Goal: Task Accomplishment & Management: Manage account settings

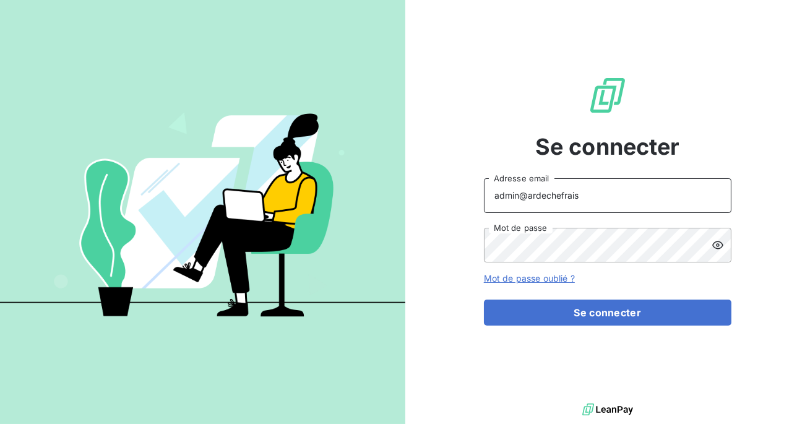
click at [605, 205] on input "admin@ardechefrais" at bounding box center [608, 195] width 248 height 35
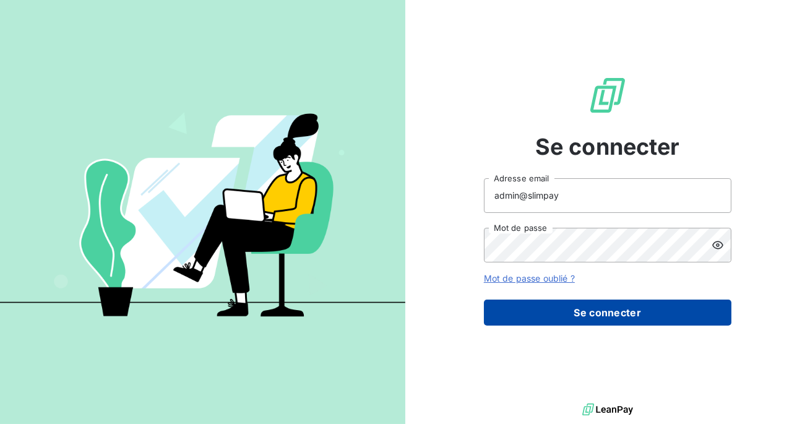
type input "admin@slimpay"
click at [570, 319] on button "Se connecter" at bounding box center [608, 313] width 248 height 26
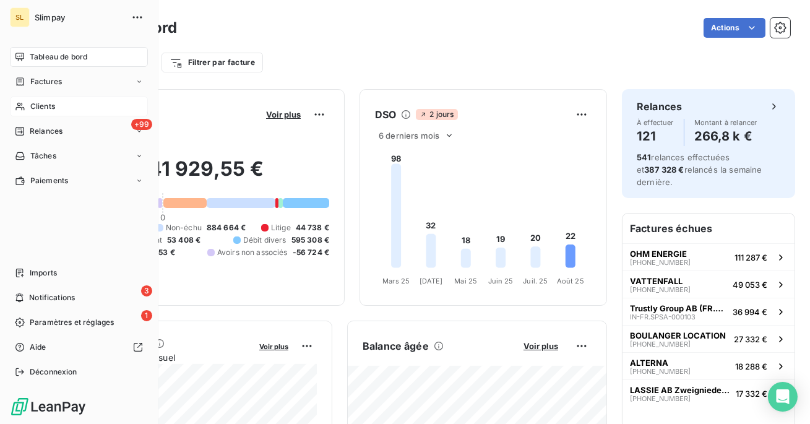
click at [57, 100] on div "Clients" at bounding box center [79, 107] width 138 height 20
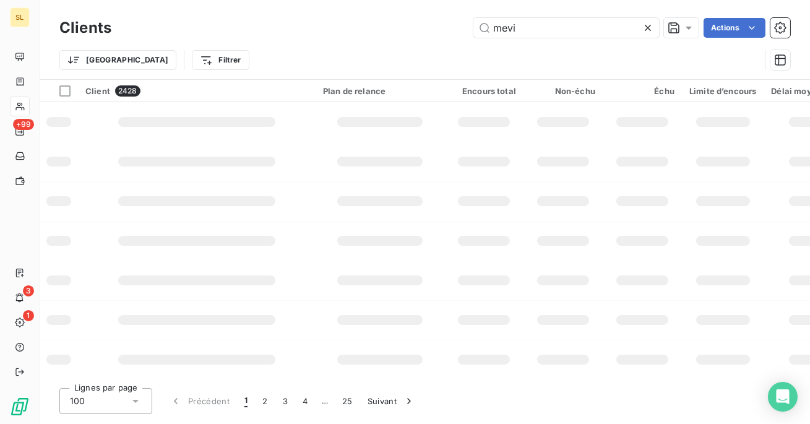
type input "mevia"
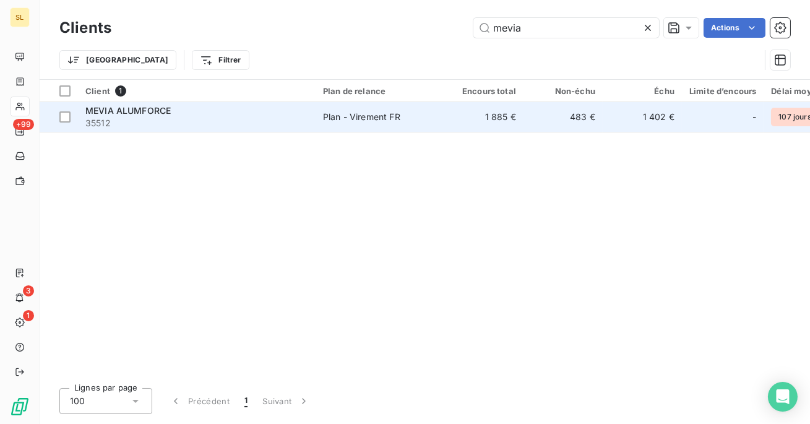
click at [253, 117] on span "35512" at bounding box center [196, 123] width 223 height 12
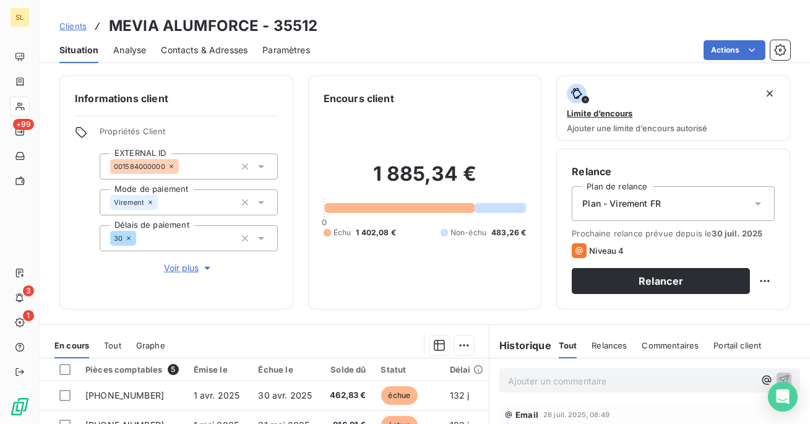
click at [212, 55] on span "Contacts & Adresses" at bounding box center [204, 50] width 87 height 12
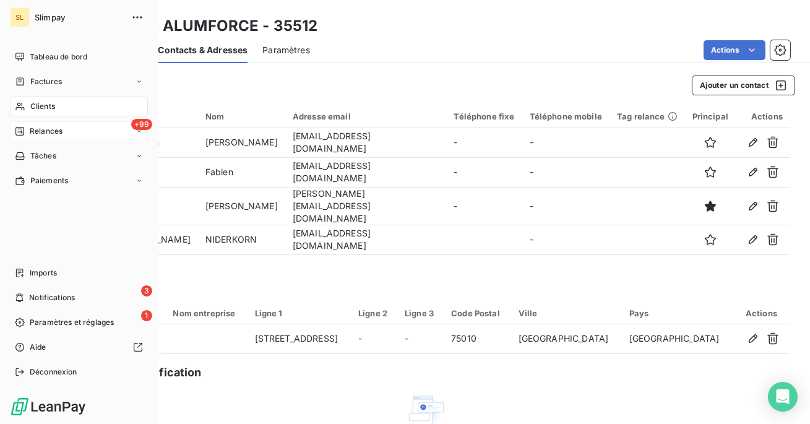
click at [22, 126] on div "Relances" at bounding box center [39, 131] width 48 height 11
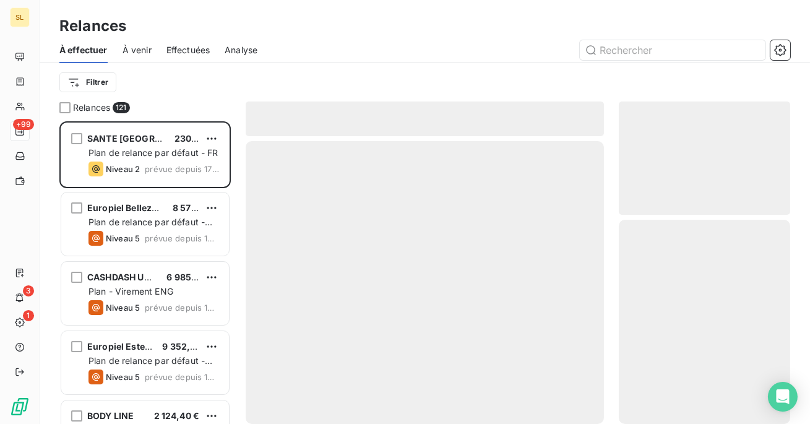
scroll to position [303, 171]
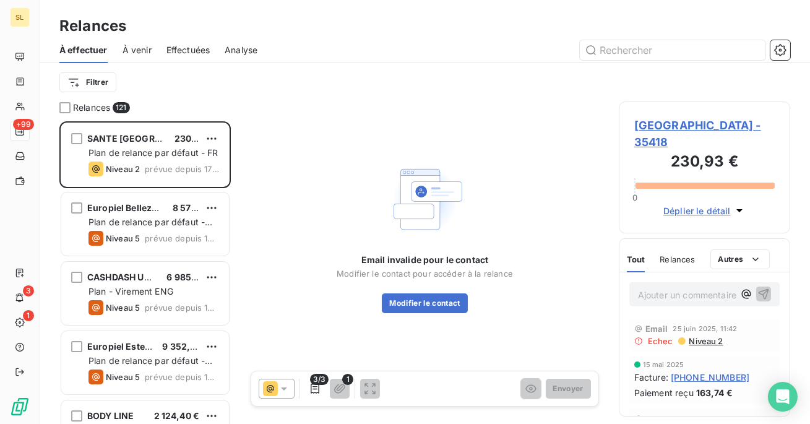
click at [790, 53] on div "À effectuer À venir Effectuées Analyse" at bounding box center [425, 50] width 771 height 26
click at [663, 49] on input "text" at bounding box center [673, 50] width 186 height 20
type input "mevia"
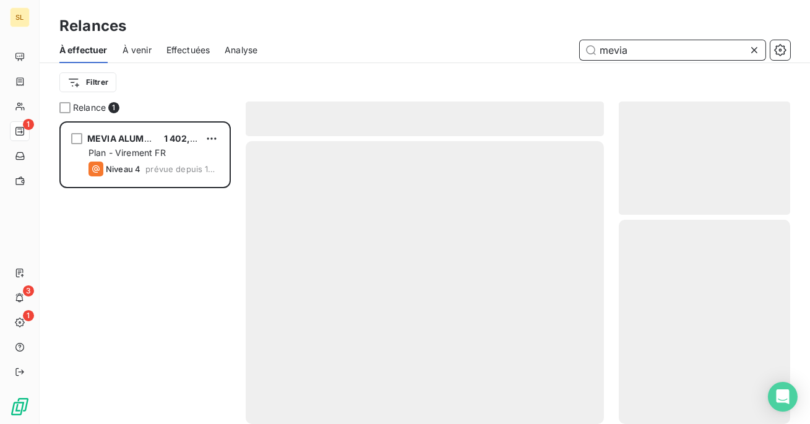
scroll to position [303, 171]
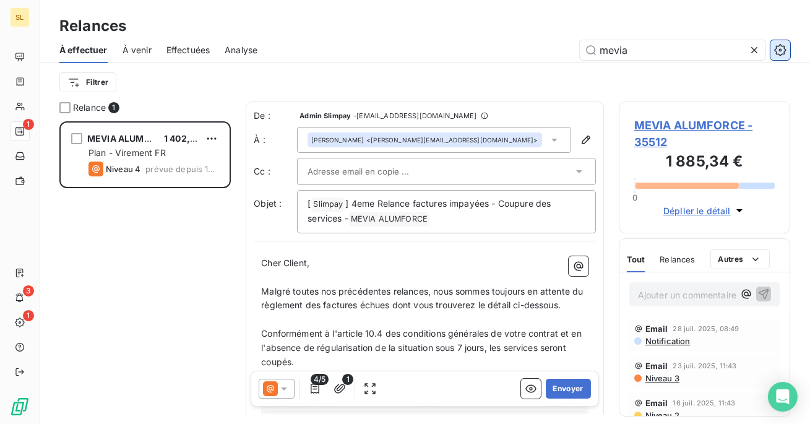
click at [779, 50] on icon "button" at bounding box center [780, 49] width 3 height 3
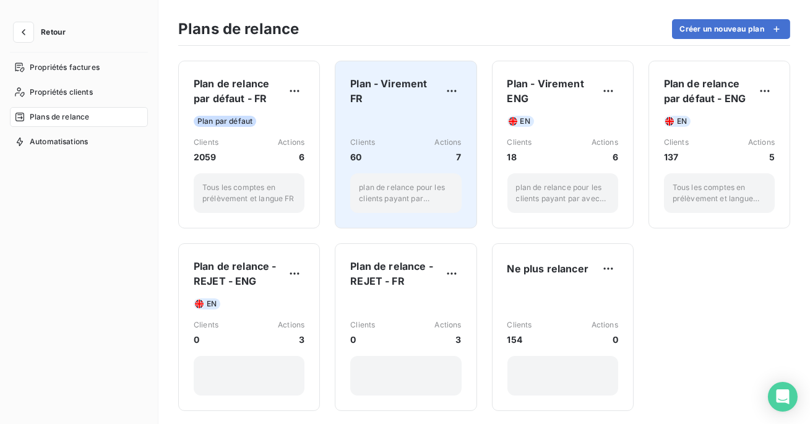
click at [412, 136] on div "Clients 60 Actions 7 plan de relance pour les clients payant par virement avec …" at bounding box center [405, 164] width 111 height 97
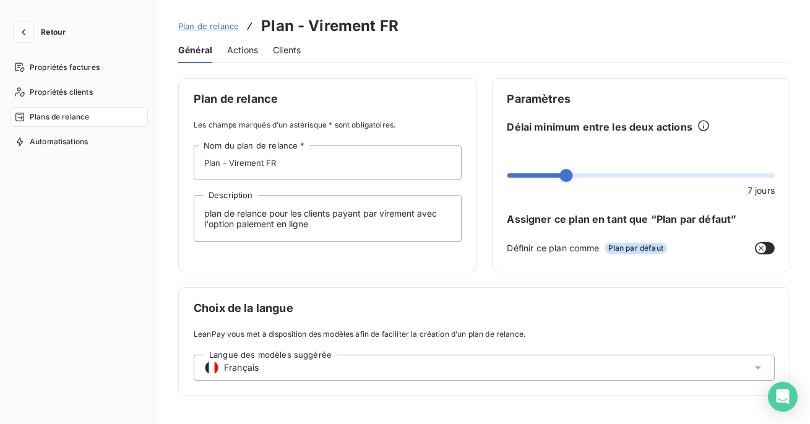
click at [241, 53] on span "Actions" at bounding box center [242, 50] width 31 height 12
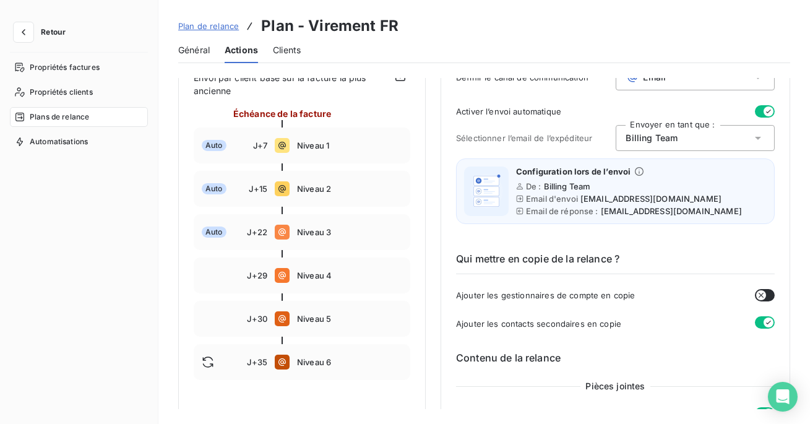
scroll to position [155, 0]
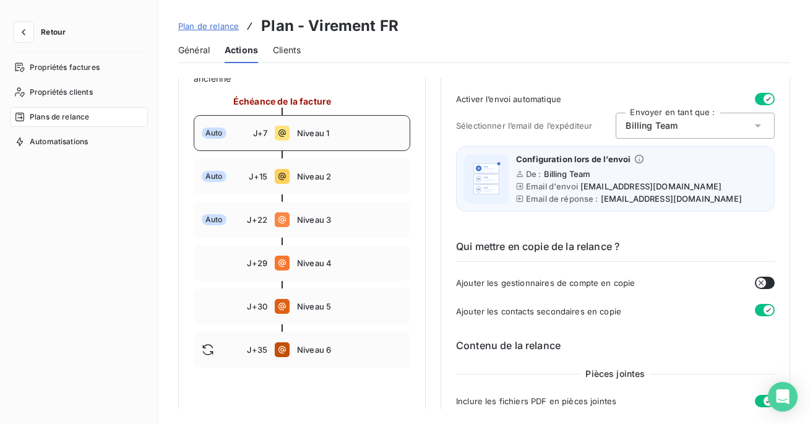
click at [322, 132] on span "Niveau 1" at bounding box center [349, 133] width 105 height 10
click at [323, 164] on div "Auto J+15 Niveau 2" at bounding box center [302, 176] width 217 height 36
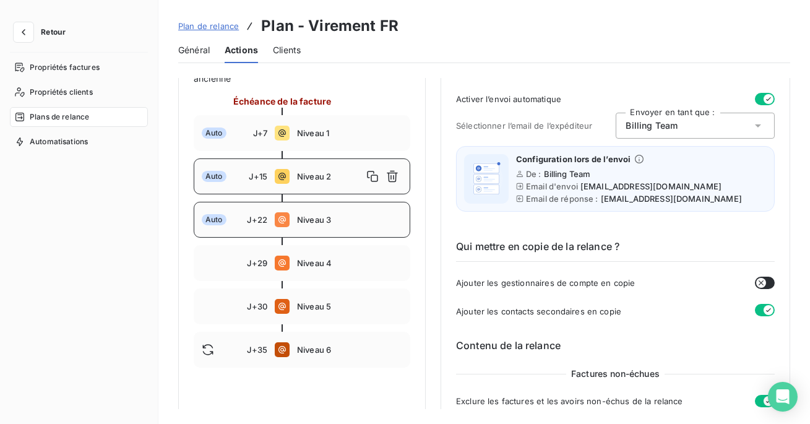
click at [320, 218] on span "Niveau 3" at bounding box center [349, 220] width 105 height 10
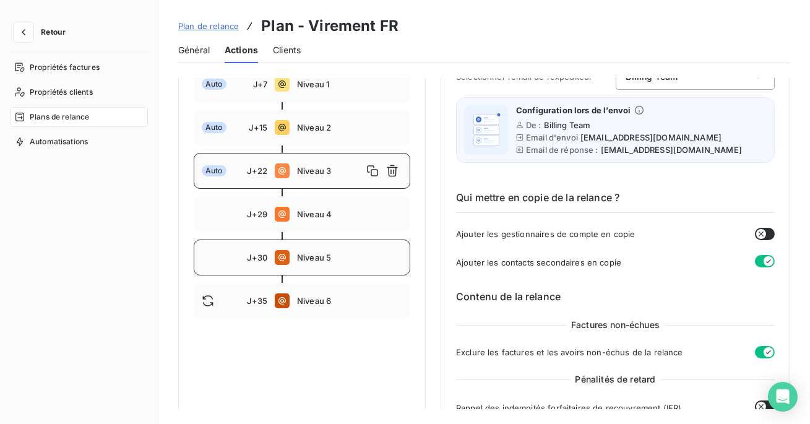
scroll to position [210, 0]
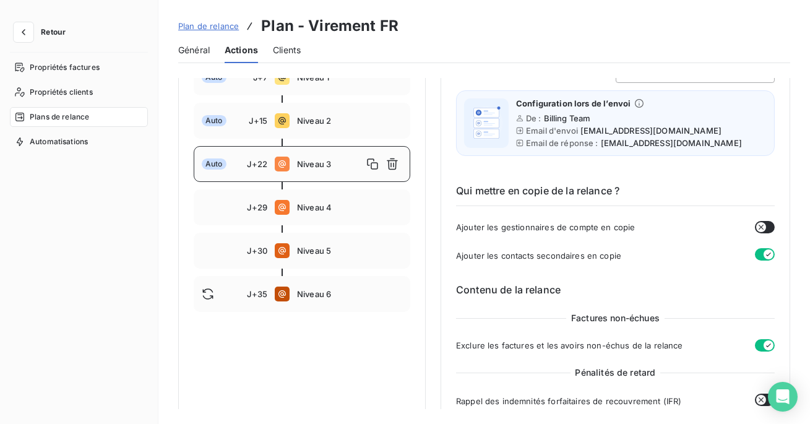
click at [320, 225] on div at bounding box center [302, 228] width 217 height 7
click at [321, 222] on div "J+29 Niveau 4" at bounding box center [302, 207] width 217 height 36
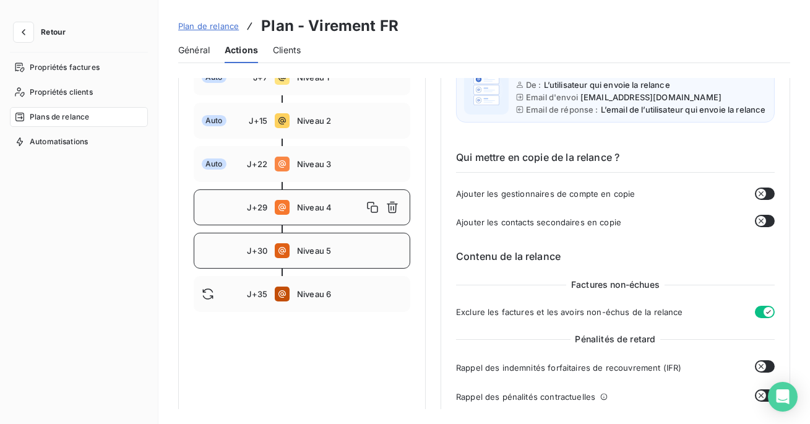
click at [224, 235] on div "J+30 Niveau 5" at bounding box center [302, 251] width 217 height 36
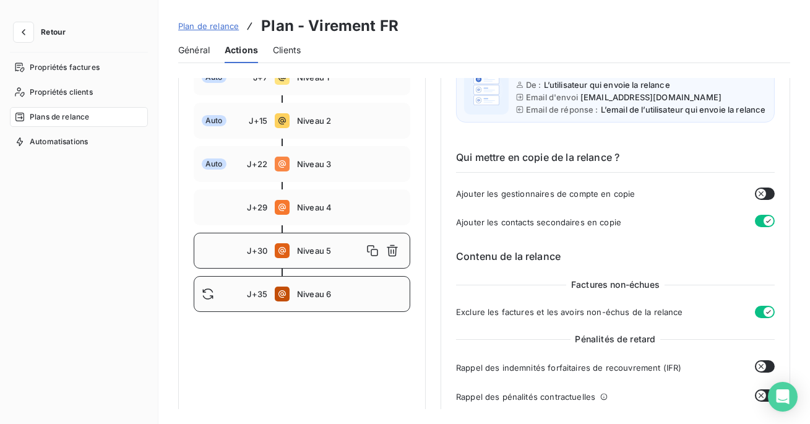
click at [231, 293] on div at bounding box center [224, 294] width 45 height 12
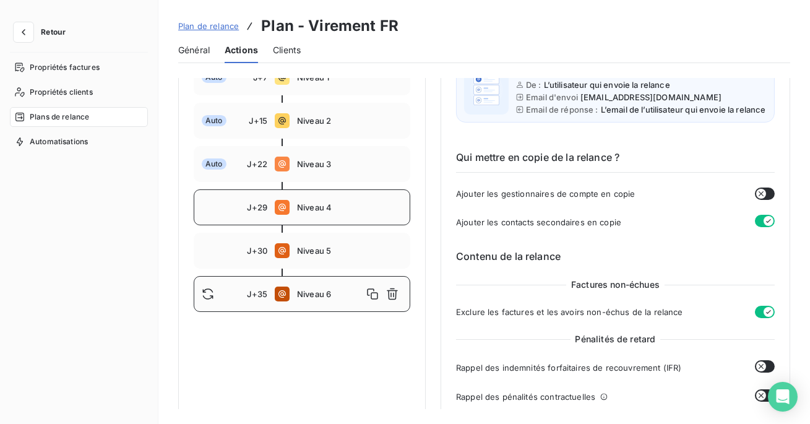
click at [238, 207] on div "J+29" at bounding box center [235, 207] width 66 height 10
type input "29"
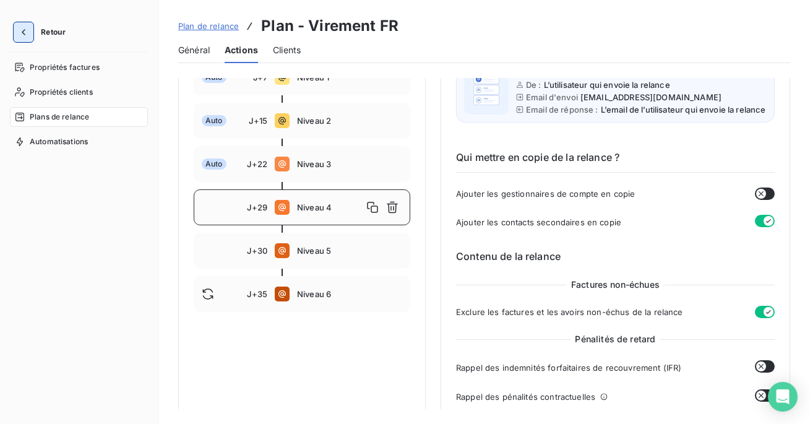
click at [23, 32] on icon "button" at bounding box center [24, 32] width 4 height 6
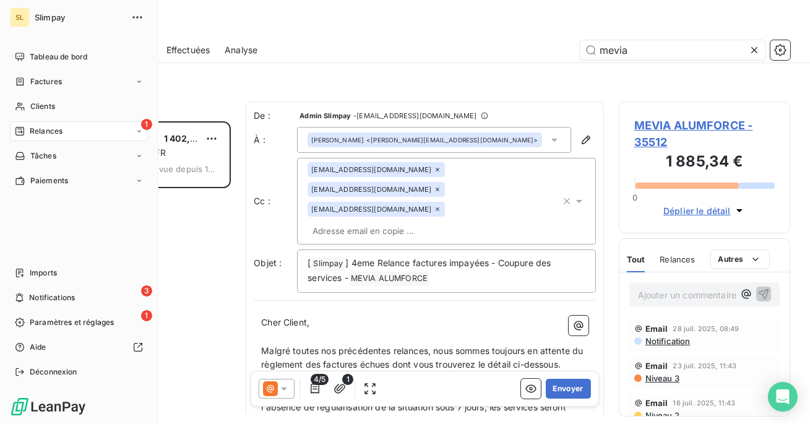
scroll to position [303, 171]
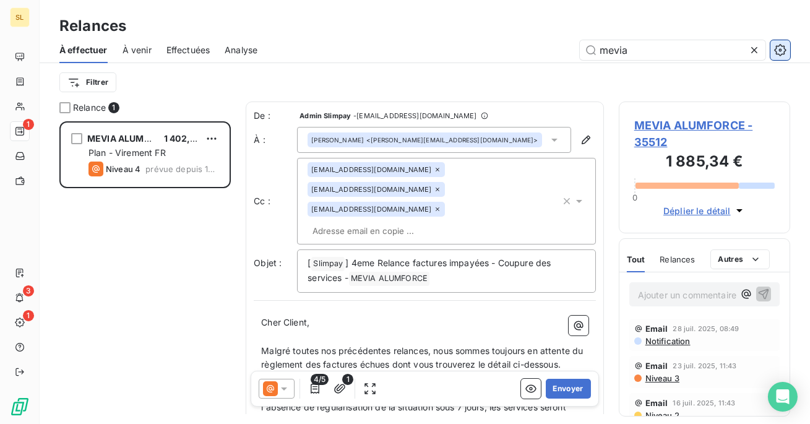
click at [774, 46] on icon "button" at bounding box center [780, 50] width 12 height 12
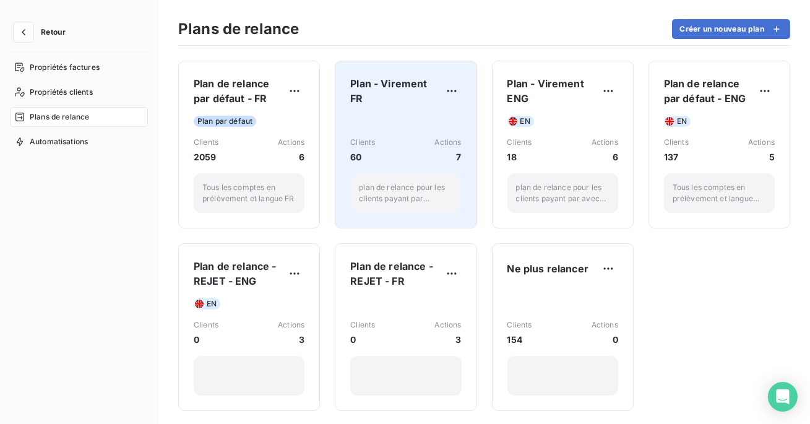
click at [408, 134] on div "Clients 60 Actions 7 plan de relance pour les clients payant par virement avec …" at bounding box center [405, 164] width 111 height 97
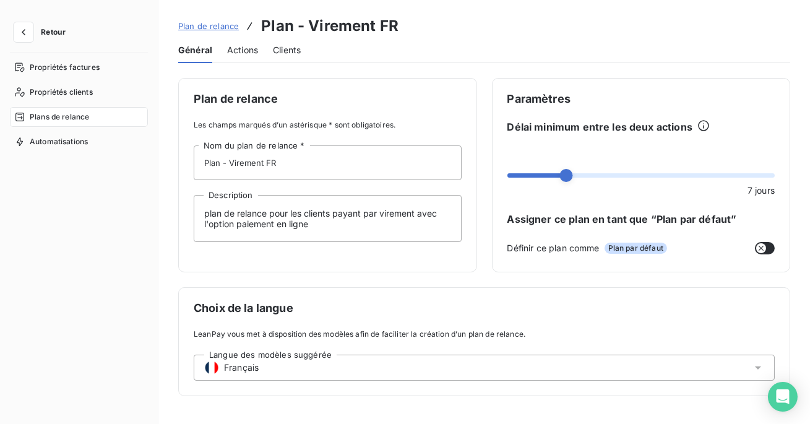
click at [250, 51] on span "Actions" at bounding box center [242, 50] width 31 height 12
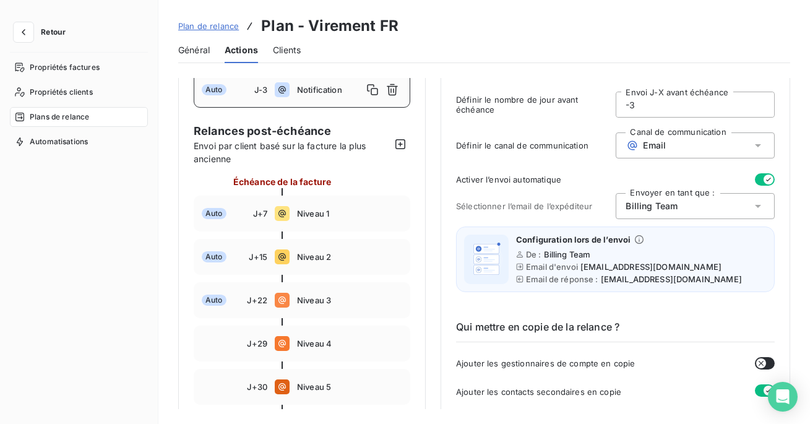
scroll to position [156, 0]
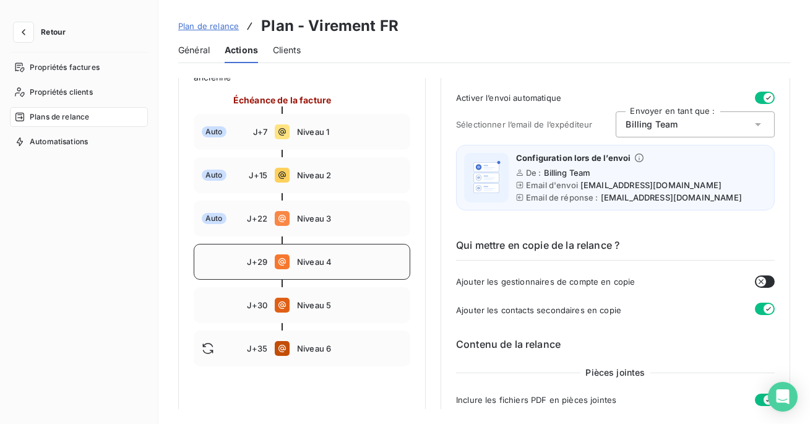
click at [306, 256] on div "J+29 Niveau 4" at bounding box center [302, 262] width 217 height 36
type input "29"
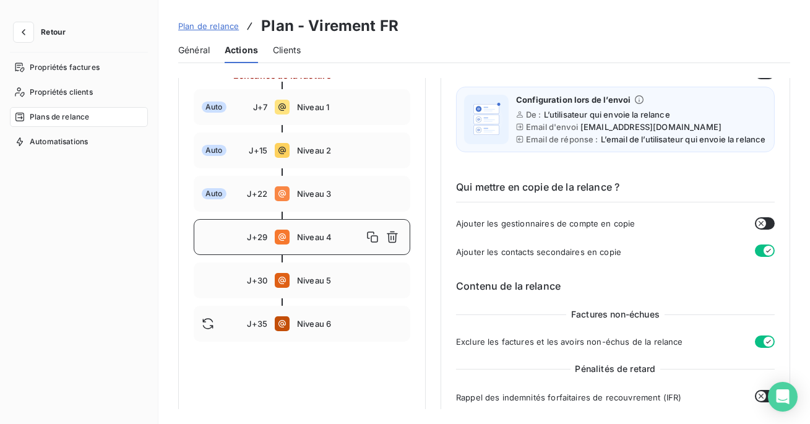
scroll to position [185, 0]
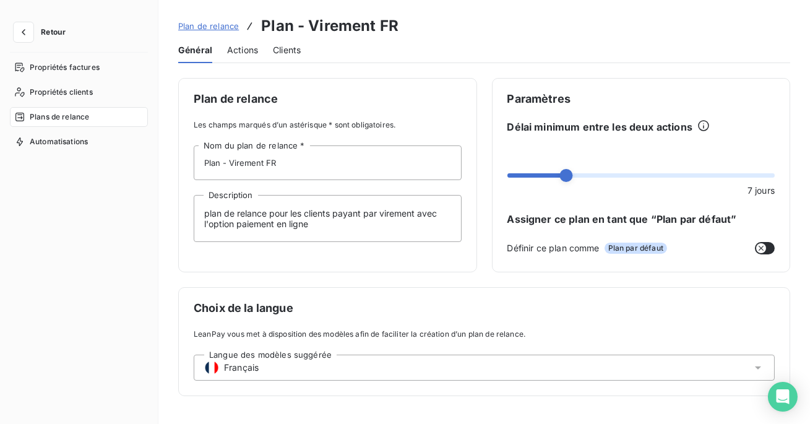
click at [252, 49] on span "Actions" at bounding box center [242, 50] width 31 height 12
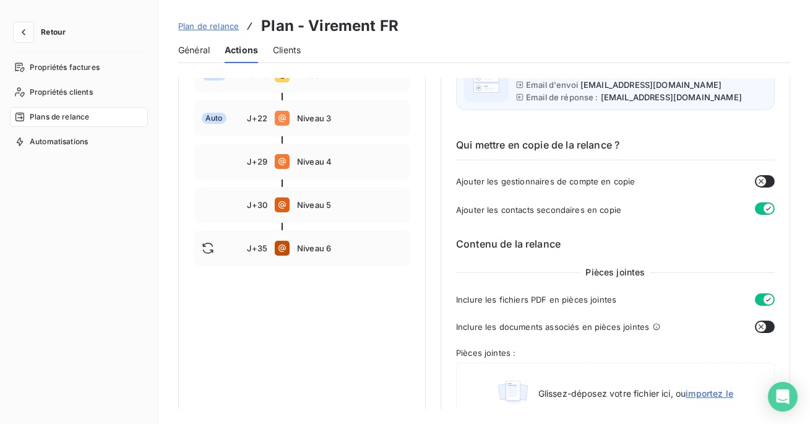
scroll to position [258, 0]
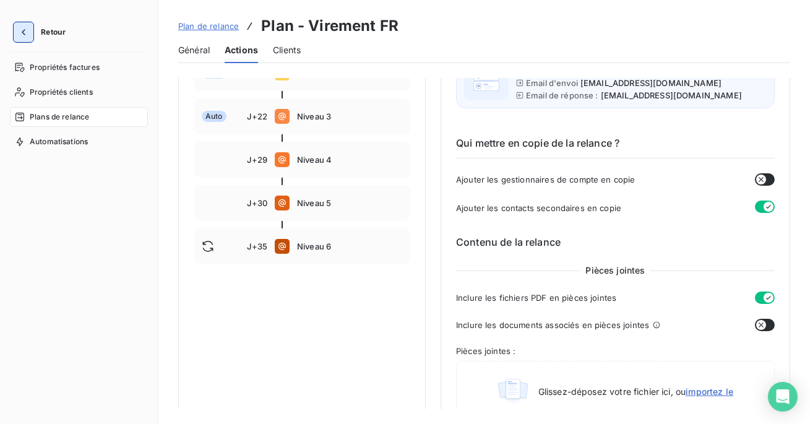
click at [28, 32] on icon "button" at bounding box center [23, 32] width 12 height 12
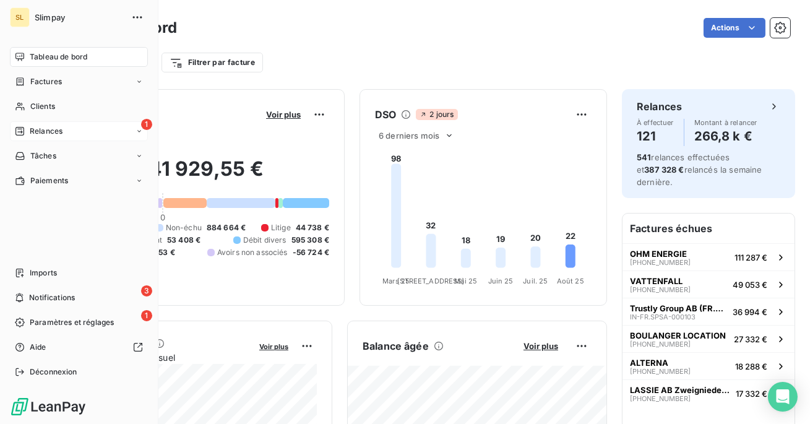
click at [32, 134] on span "Relances" at bounding box center [46, 131] width 33 height 11
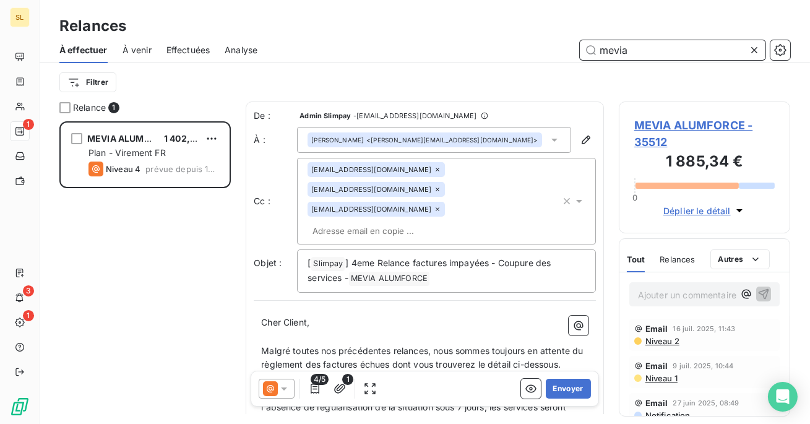
scroll to position [81, 0]
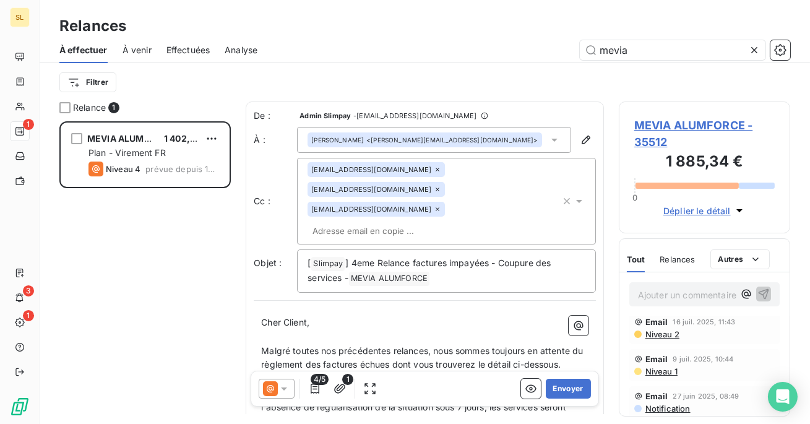
click at [659, 335] on span "Niveau 2" at bounding box center [661, 334] width 35 height 10
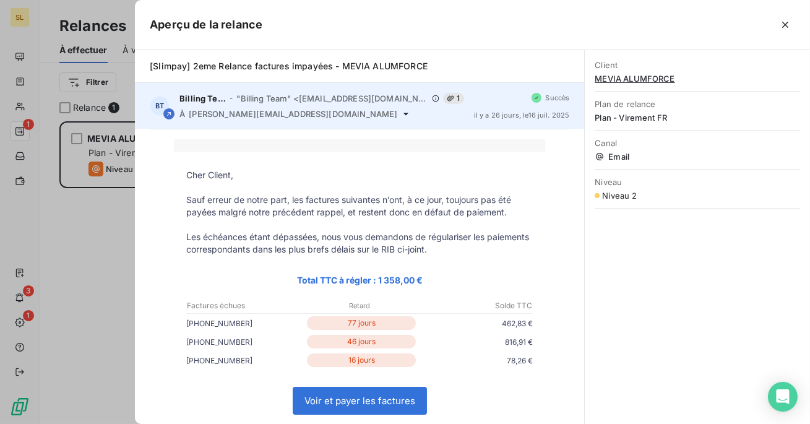
click at [401, 116] on icon at bounding box center [406, 114] width 10 height 10
click at [401, 113] on icon at bounding box center [406, 114] width 10 height 10
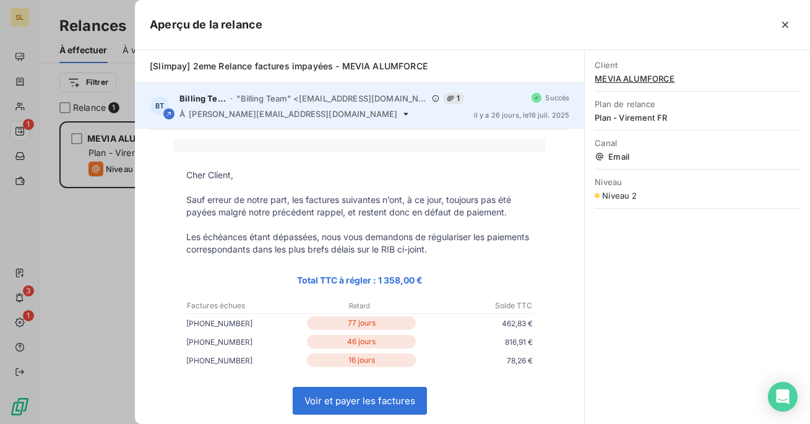
click at [401, 113] on icon at bounding box center [406, 114] width 10 height 10
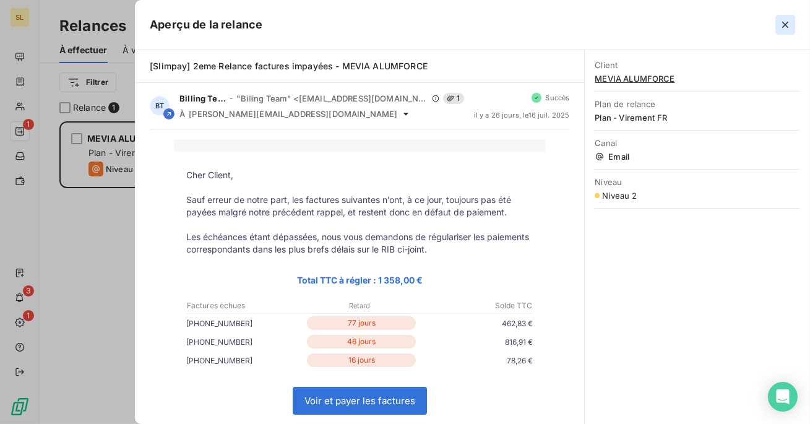
click at [781, 20] on icon "button" at bounding box center [785, 25] width 12 height 12
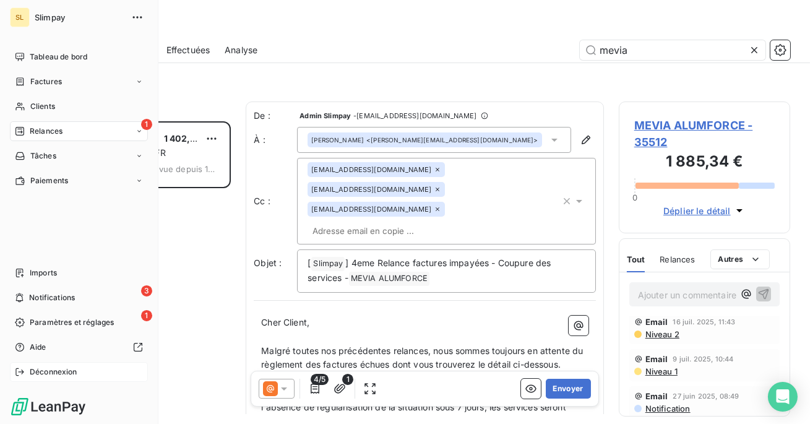
click at [28, 366] on div "Déconnexion" at bounding box center [79, 372] width 138 height 20
